Goal: Register for event/course

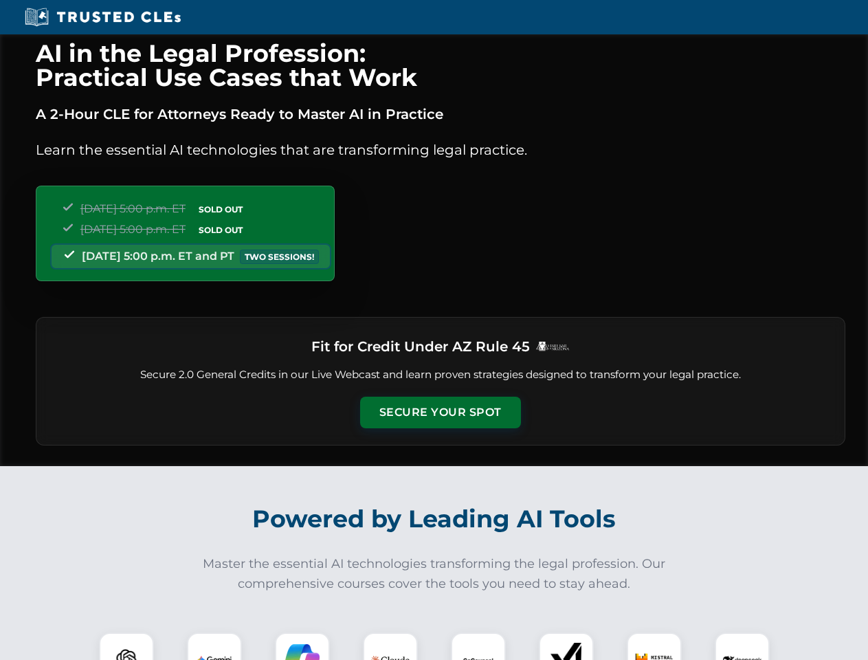
click at [440, 412] on button "Secure Your Spot" at bounding box center [440, 413] width 161 height 32
click at [126, 646] on img at bounding box center [127, 660] width 40 height 40
click at [214, 646] on img at bounding box center [214, 660] width 34 height 34
click at [302, 646] on img at bounding box center [302, 660] width 34 height 34
click at [390, 646] on img at bounding box center [390, 660] width 38 height 38
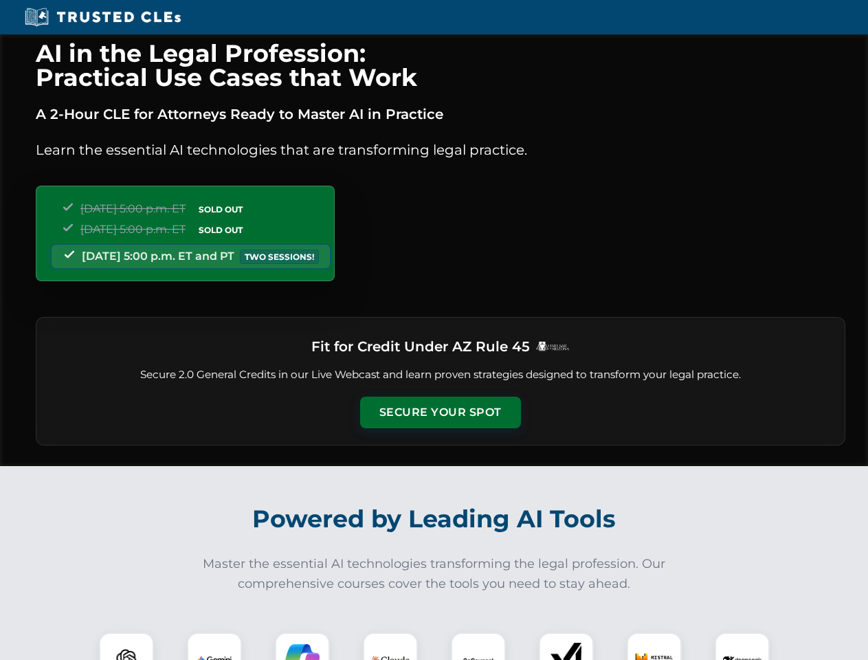
click at [478, 646] on img at bounding box center [478, 660] width 34 height 34
